Goal: Task Accomplishment & Management: Use online tool/utility

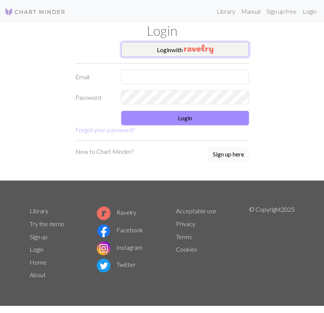
click at [173, 50] on button "Login with" at bounding box center [185, 49] width 128 height 15
click at [205, 39] on div "Login" at bounding box center [162, 32] width 275 height 19
click at [202, 45] on img "button" at bounding box center [198, 49] width 29 height 9
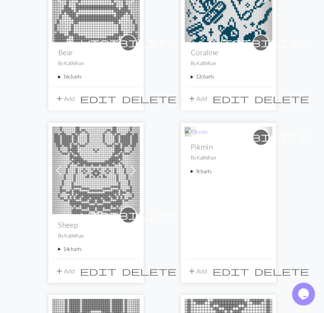
scroll to position [397, 0]
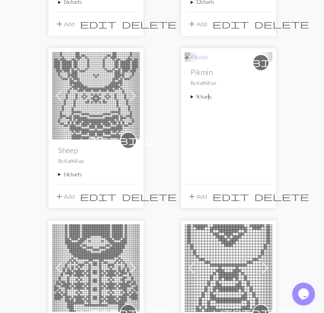
click at [207, 97] on summary "9 charts" at bounding box center [228, 96] width 75 height 7
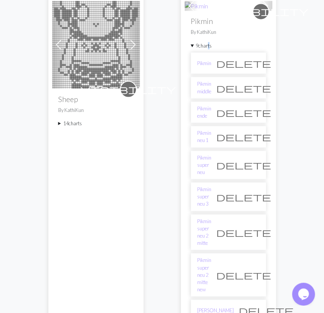
scroll to position [476, 0]
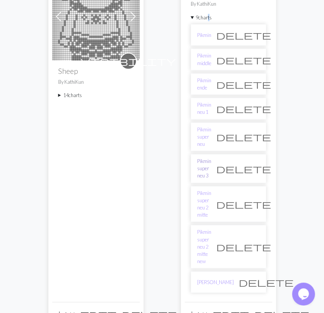
click at [210, 157] on link "Pikmin super neu 3" at bounding box center [205, 168] width 14 height 22
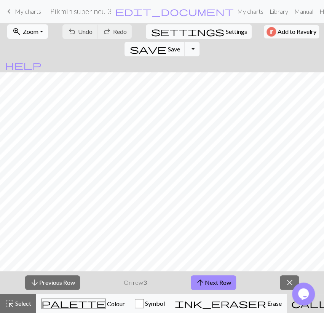
click at [39, 35] on button "zoom_in Zoom Zoom" at bounding box center [27, 31] width 41 height 14
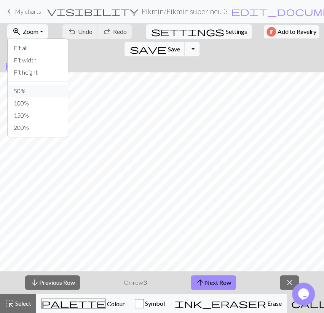
click at [28, 87] on button "50%" at bounding box center [38, 91] width 60 height 12
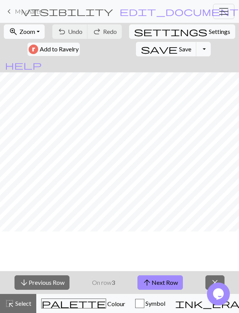
scroll to position [910, 0]
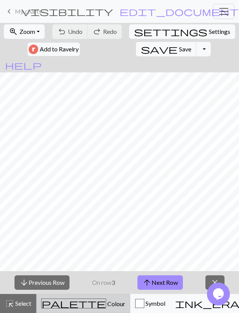
click at [106, 302] on span "Colour" at bounding box center [115, 303] width 19 height 7
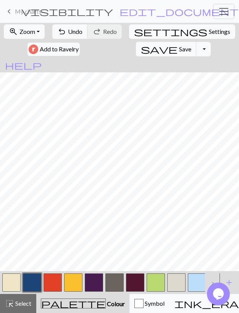
drag, startPoint x: 95, startPoint y: 283, endPoint x: 94, endPoint y: 277, distance: 5.4
click at [94, 283] on button "button" at bounding box center [94, 283] width 18 height 18
click at [81, 31] on span "Undo" at bounding box center [75, 31] width 14 height 7
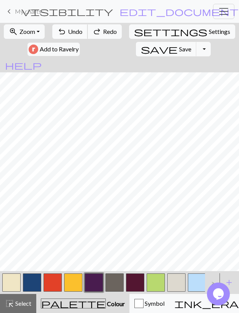
click at [81, 31] on span "Undo" at bounding box center [75, 31] width 14 height 7
click at [80, 31] on span "Undo" at bounding box center [75, 31] width 14 height 7
click at [79, 32] on span "Undo" at bounding box center [75, 31] width 14 height 7
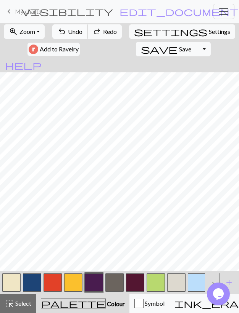
click at [79, 32] on span "Undo" at bounding box center [75, 31] width 14 height 7
click at [78, 32] on span "Undo" at bounding box center [75, 31] width 14 height 7
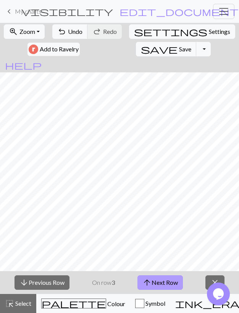
click at [158, 281] on button "arrow_upward Next Row" at bounding box center [159, 283] width 45 height 14
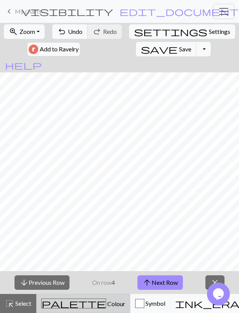
click at [62, 311] on button "palette Colour Colour" at bounding box center [83, 303] width 94 height 19
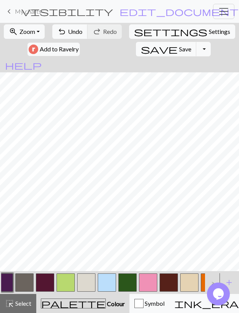
scroll to position [0, 114]
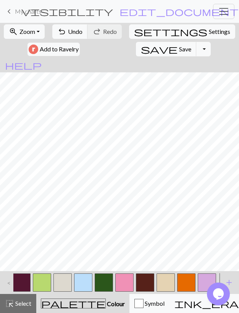
click at [106, 281] on button "button" at bounding box center [104, 283] width 18 height 18
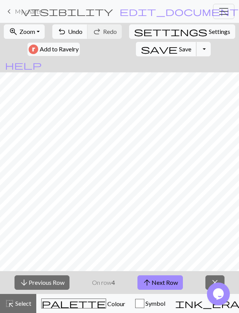
click at [179, 45] on span "Save" at bounding box center [185, 48] width 12 height 7
click at [156, 283] on button "arrow_upward Next Row" at bounding box center [159, 283] width 45 height 14
click at [179, 52] on span "Save" at bounding box center [185, 48] width 12 height 7
click at [157, 285] on button "arrow_upward Next Row" at bounding box center [159, 283] width 45 height 14
click at [179, 48] on span "Save" at bounding box center [185, 48] width 12 height 7
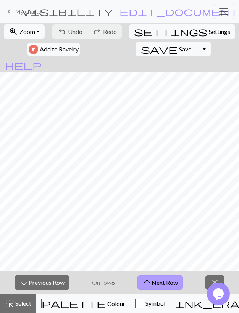
click at [145, 282] on span "arrow_upward" at bounding box center [146, 283] width 9 height 11
click at [136, 53] on button "save Save Save" at bounding box center [166, 49] width 61 height 14
click at [157, 281] on button "arrow_upward Next Row" at bounding box center [159, 283] width 45 height 14
click at [177, 283] on button "arrow_upward Next Row" at bounding box center [159, 283] width 45 height 14
click at [179, 52] on span "Save" at bounding box center [185, 48] width 12 height 7
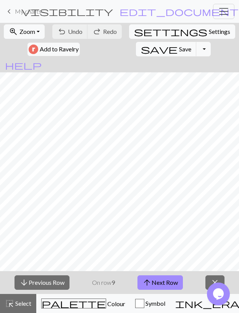
click at [171, 283] on button "arrow_upward Next Row" at bounding box center [159, 283] width 45 height 14
click at [179, 48] on span "Save" at bounding box center [185, 48] width 12 height 7
click at [163, 280] on button "arrow_upward Next Row" at bounding box center [161, 283] width 45 height 14
click at [141, 44] on span "save" at bounding box center [159, 49] width 37 height 11
click at [175, 281] on button "arrow_upward Next Row" at bounding box center [161, 283] width 45 height 14
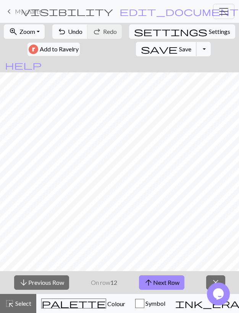
click at [179, 50] on span "Save" at bounding box center [185, 48] width 12 height 7
click at [175, 282] on button "arrow_upward Next Row" at bounding box center [161, 283] width 45 height 14
click at [179, 48] on span "Save" at bounding box center [185, 48] width 12 height 7
click at [157, 283] on button "arrow_upward Next Row" at bounding box center [161, 283] width 45 height 14
click at [179, 47] on span "Save" at bounding box center [185, 48] width 12 height 7
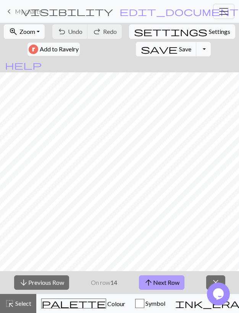
click at [153, 281] on button "arrow_upward Next Row" at bounding box center [161, 283] width 45 height 14
click at [141, 53] on span "save" at bounding box center [159, 49] width 37 height 11
